Goal: Use online tool/utility: Utilize a website feature to perform a specific function

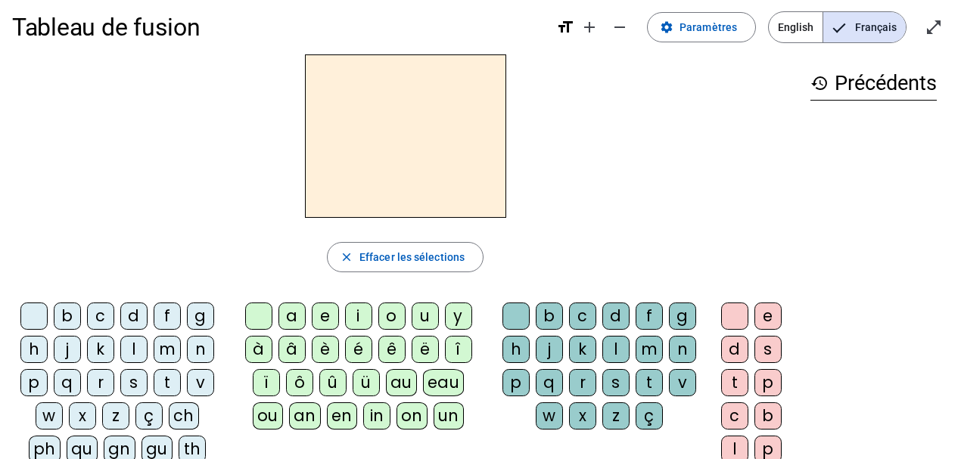
scroll to position [25, 0]
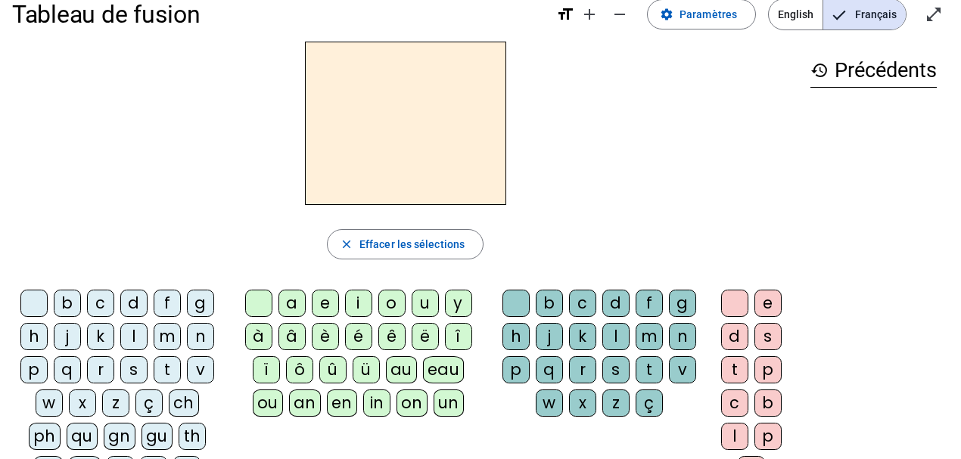
click at [70, 302] on div "b" at bounding box center [67, 303] width 27 height 27
click at [326, 297] on div "e" at bounding box center [325, 303] width 27 height 27
click at [594, 303] on div "c" at bounding box center [582, 303] width 27 height 27
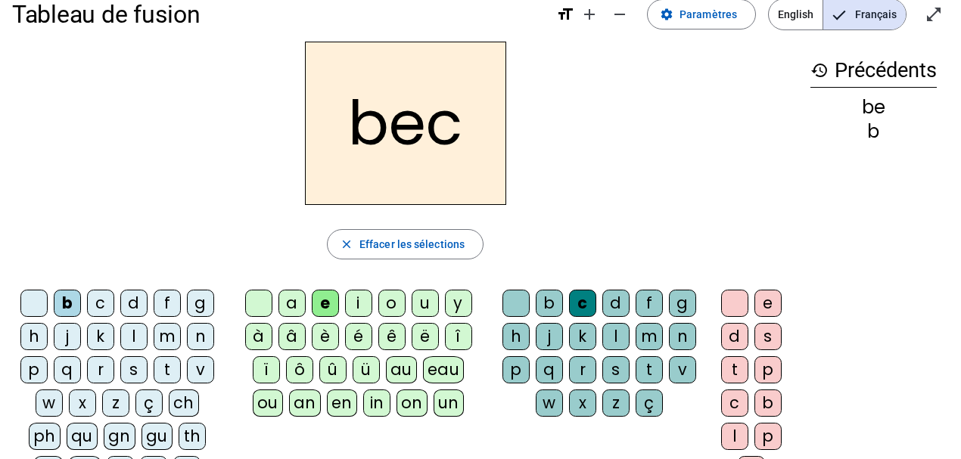
click at [139, 370] on div "s" at bounding box center [133, 369] width 27 height 27
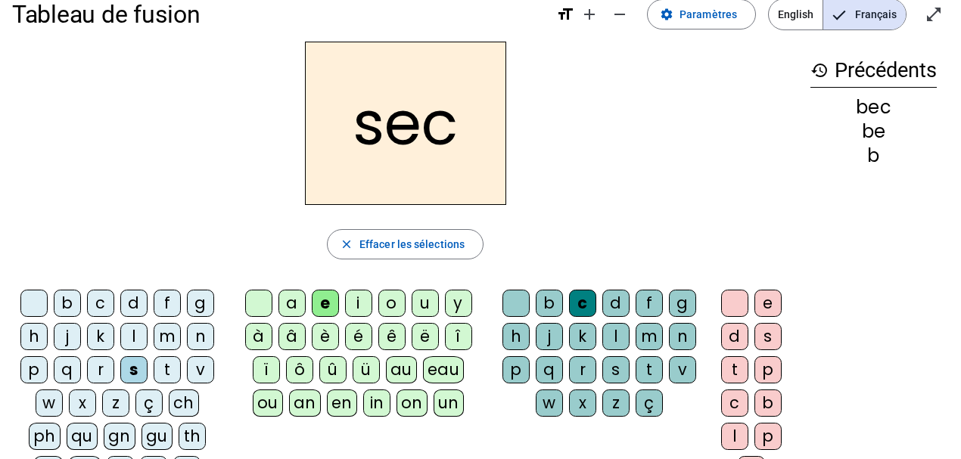
click at [287, 300] on div "a" at bounding box center [291, 303] width 27 height 27
click at [527, 300] on div at bounding box center [515, 303] width 27 height 27
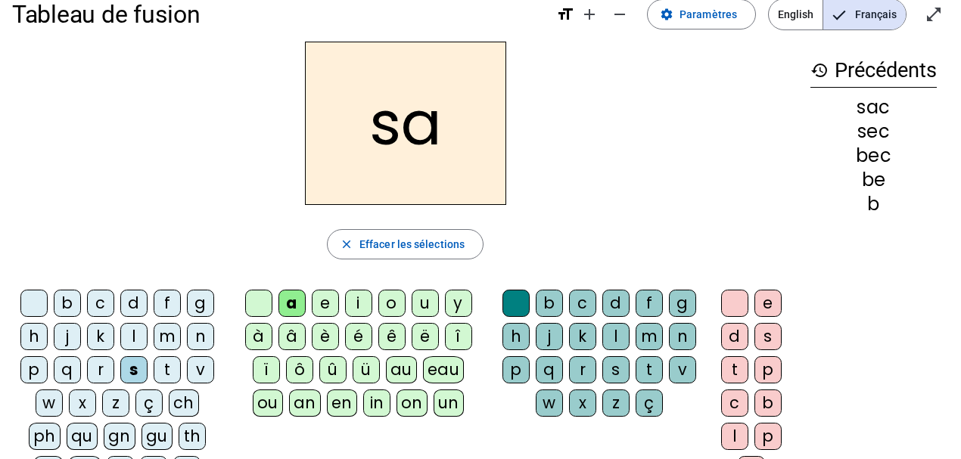
click at [206, 364] on div "v" at bounding box center [200, 369] width 27 height 27
click at [617, 333] on div "l" at bounding box center [615, 336] width 27 height 27
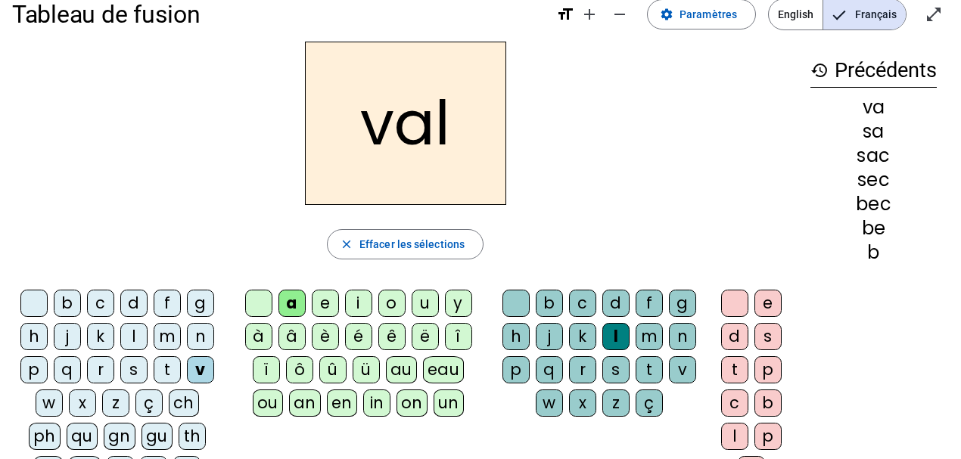
click at [171, 336] on div "m" at bounding box center [167, 336] width 27 height 27
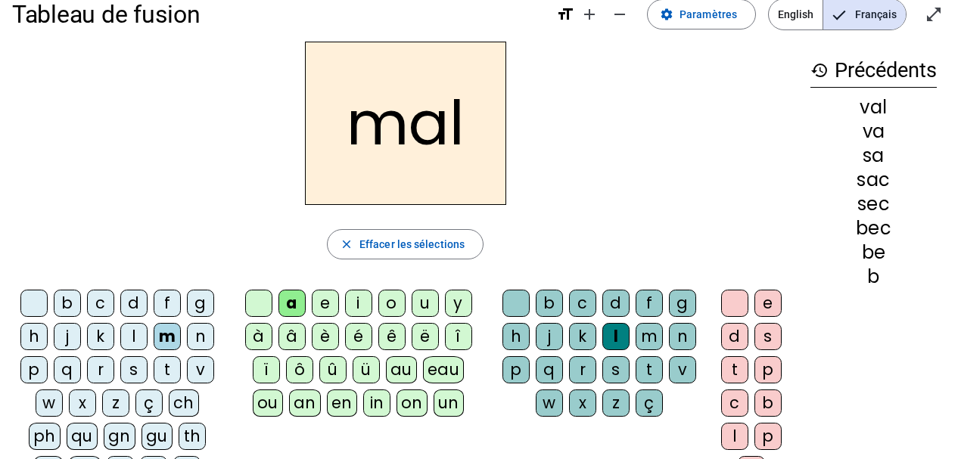
click at [354, 304] on div "i" at bounding box center [358, 303] width 27 height 27
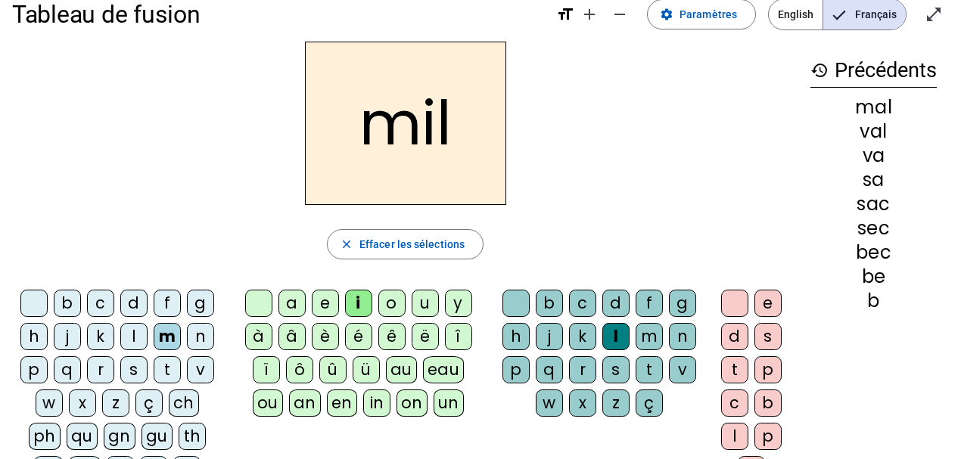
click at [131, 368] on div "s" at bounding box center [133, 369] width 27 height 27
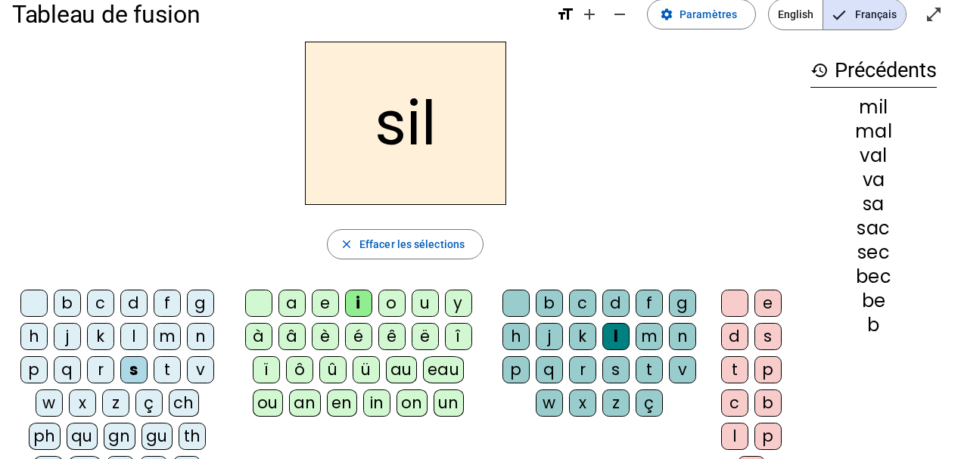
click at [295, 303] on div "a" at bounding box center [291, 303] width 27 height 27
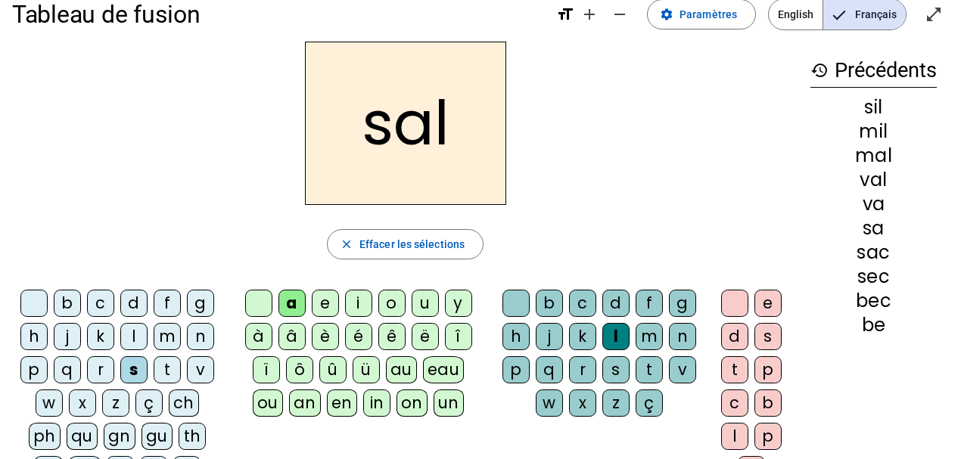
click at [393, 309] on div "o" at bounding box center [391, 303] width 27 height 27
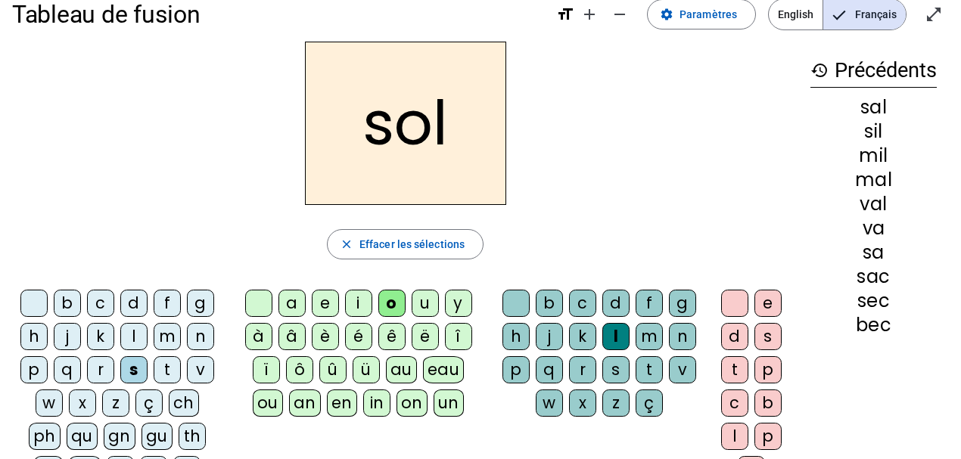
click at [324, 303] on div "e" at bounding box center [325, 303] width 27 height 27
click at [203, 304] on div "g" at bounding box center [200, 303] width 27 height 27
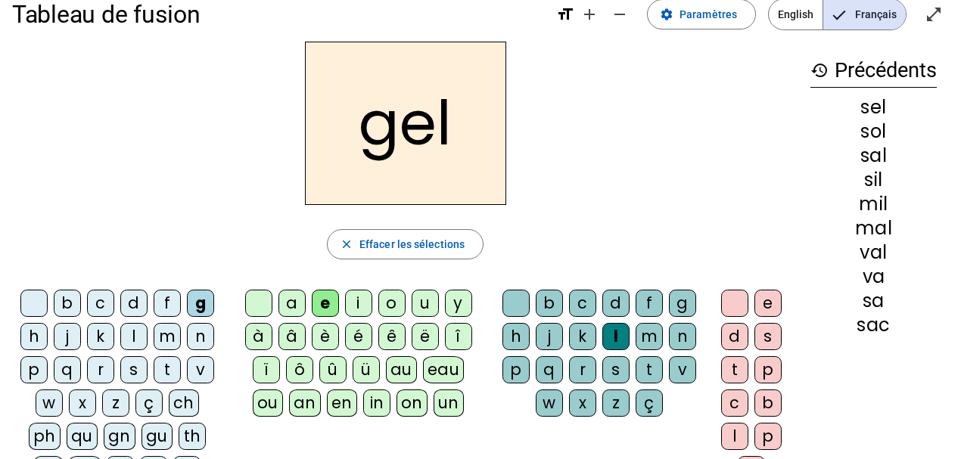
click at [62, 303] on div "b" at bounding box center [67, 303] width 27 height 27
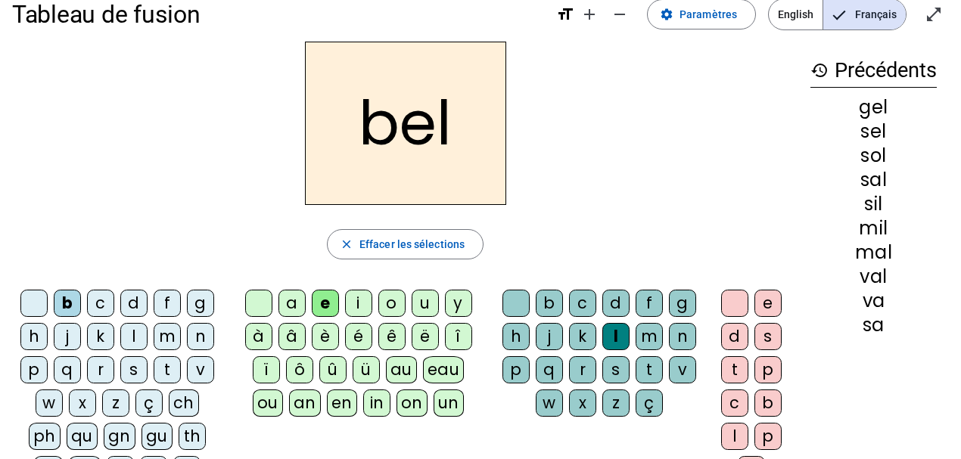
click at [169, 372] on div "t" at bounding box center [167, 369] width 27 height 27
